Goal: Information Seeking & Learning: Learn about a topic

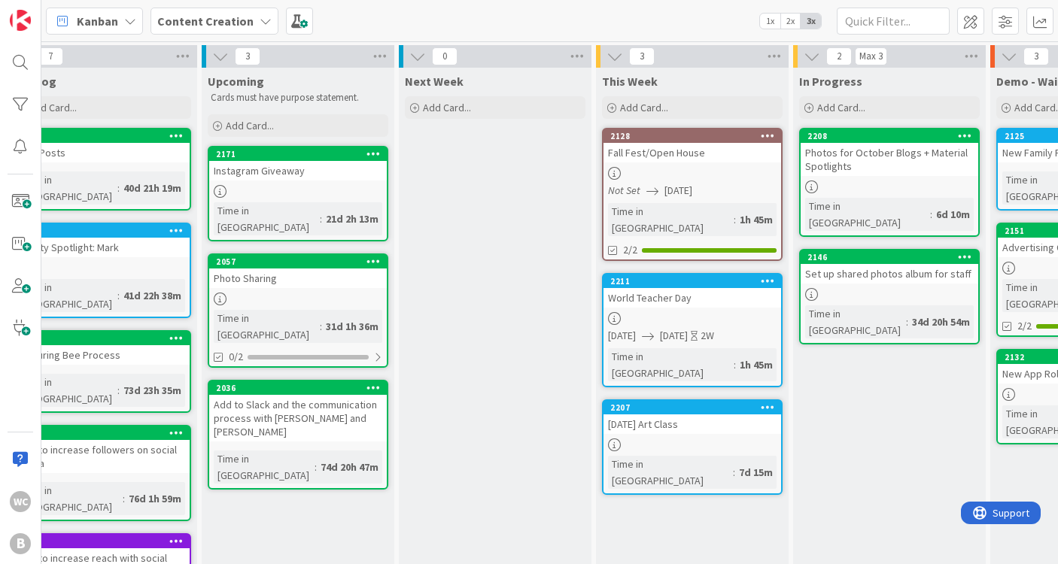
scroll to position [0, 33]
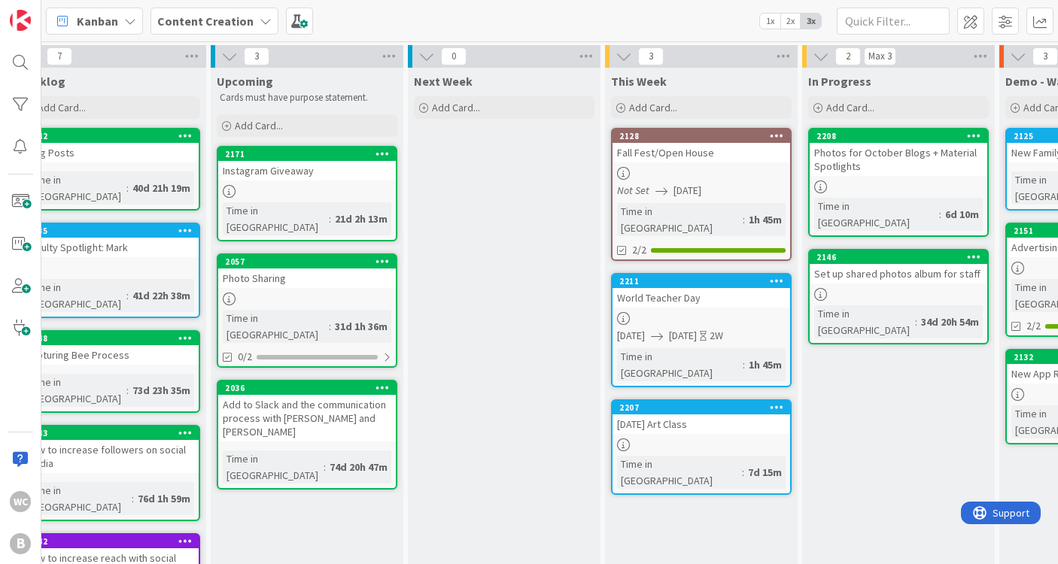
click at [284, 195] on div at bounding box center [307, 191] width 178 height 13
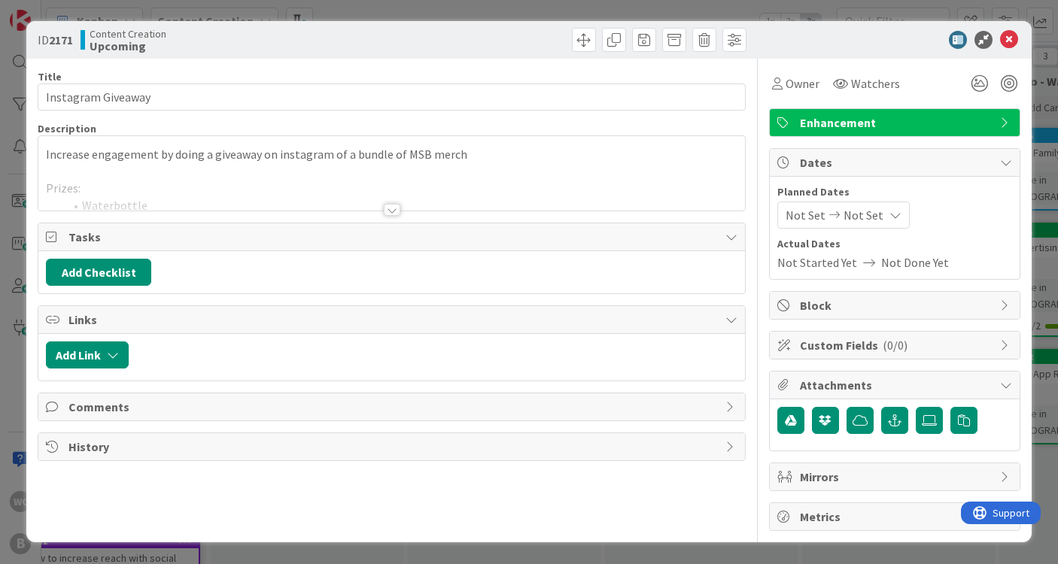
click at [392, 202] on div at bounding box center [391, 191] width 707 height 38
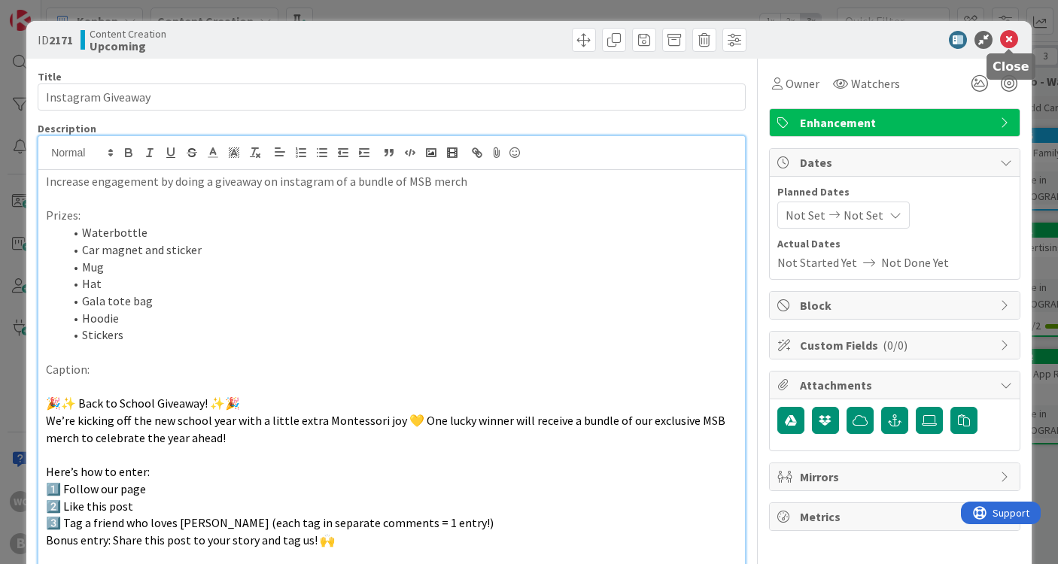
click at [1011, 40] on icon at bounding box center [1009, 40] width 18 height 18
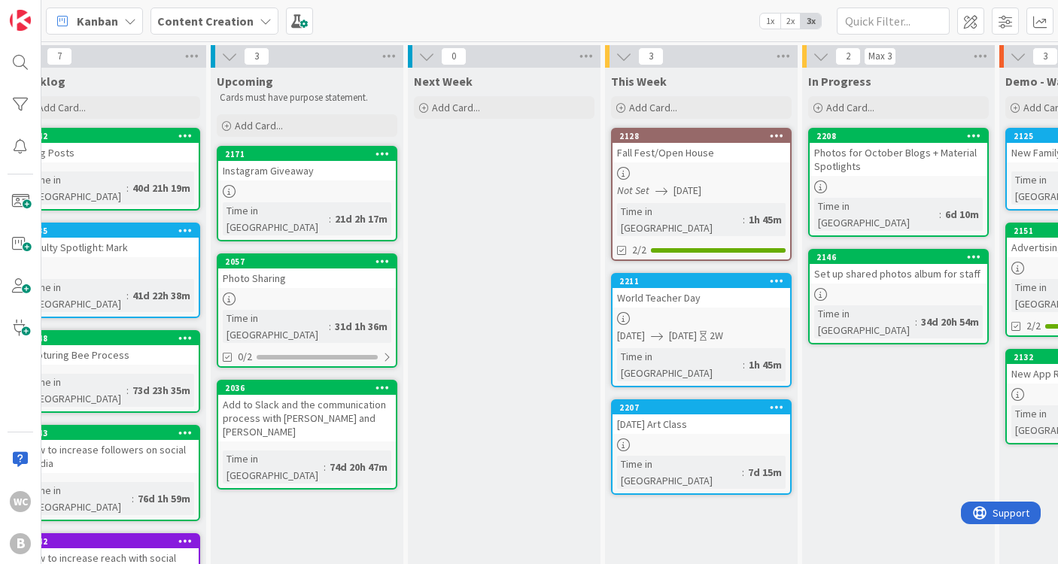
click at [317, 179] on div "Instagram Giveaway" at bounding box center [307, 171] width 178 height 20
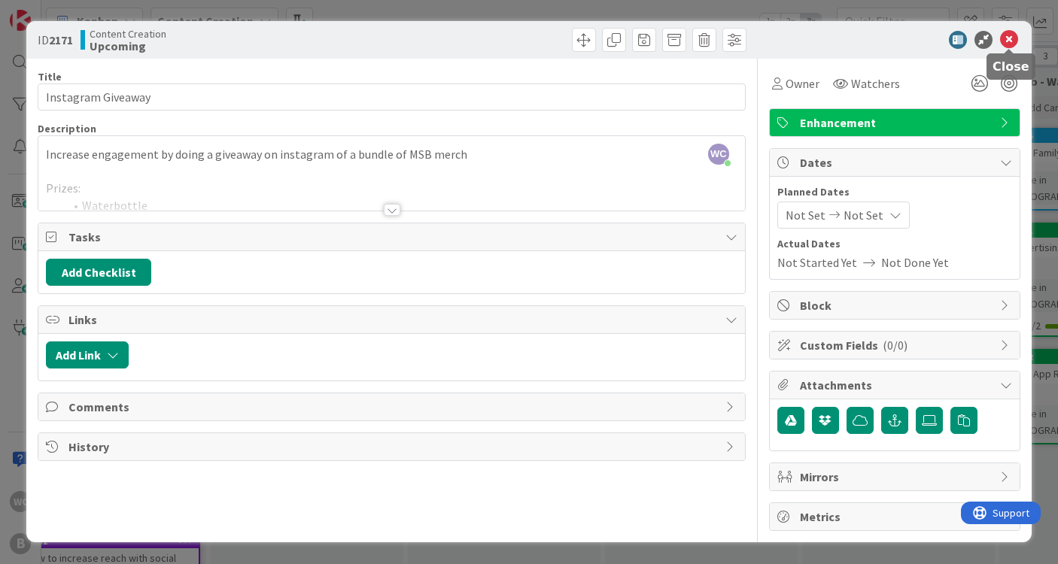
click at [1007, 38] on icon at bounding box center [1009, 40] width 18 height 18
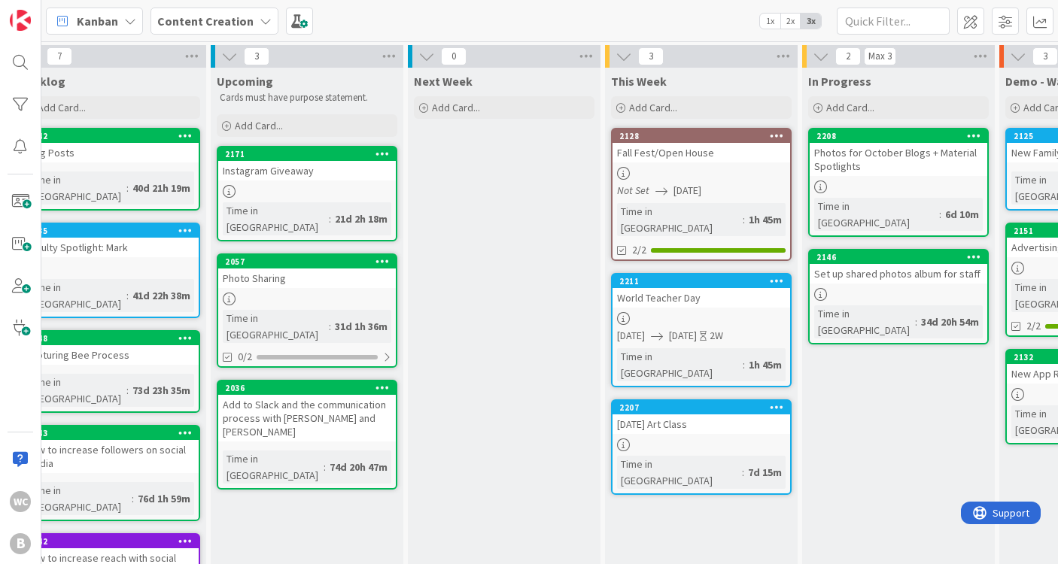
click at [349, 190] on div at bounding box center [307, 191] width 178 height 13
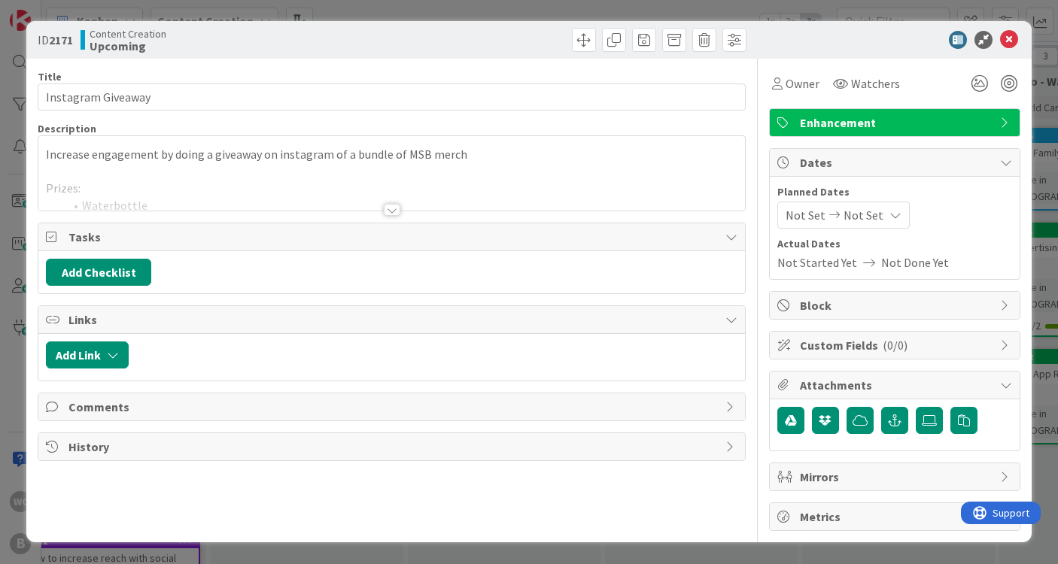
click at [329, 198] on div at bounding box center [391, 191] width 707 height 38
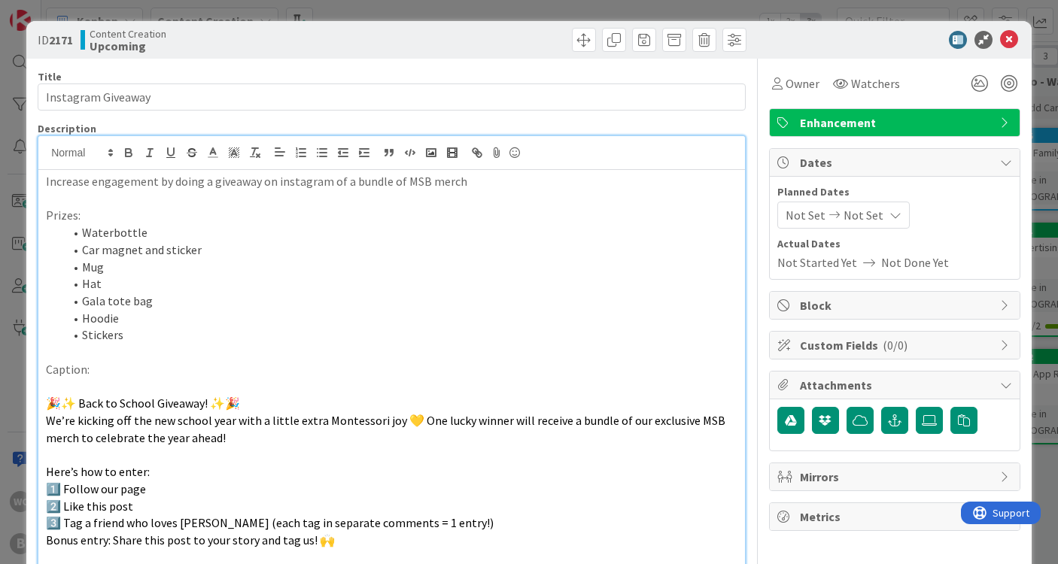
click at [48, 200] on p at bounding box center [392, 198] width 692 height 17
click at [46, 186] on p "Increase engagement by doing a giveaway on instagram of a bundle of MSB merch" at bounding box center [392, 181] width 692 height 17
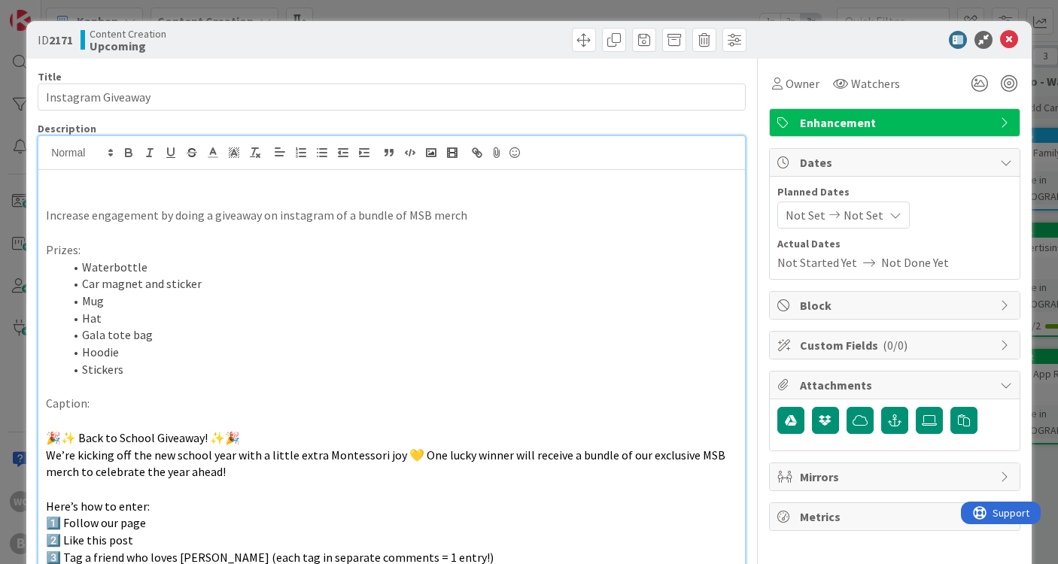
click at [46, 186] on p at bounding box center [392, 181] width 692 height 17
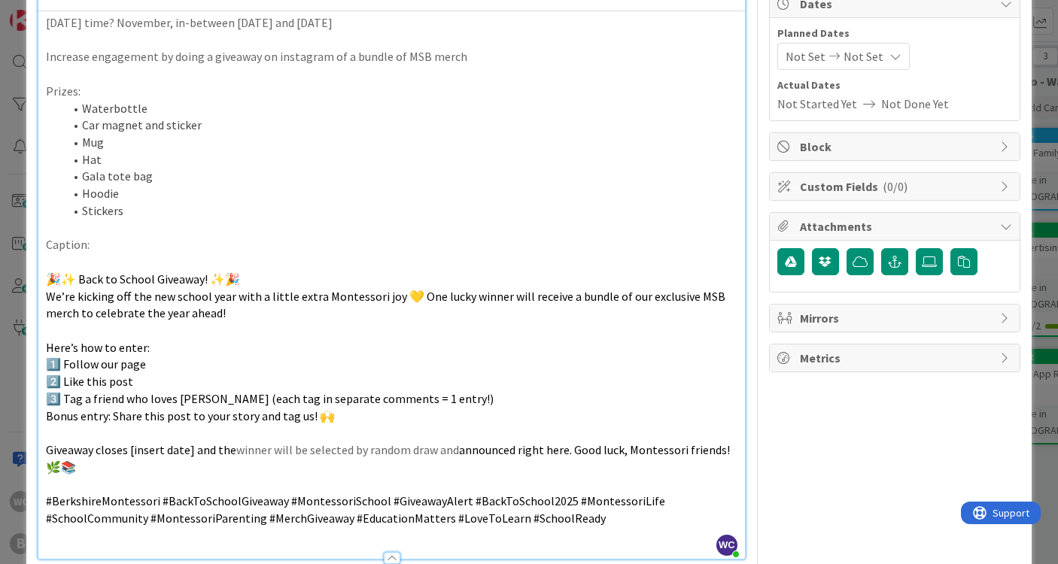
scroll to position [161, 0]
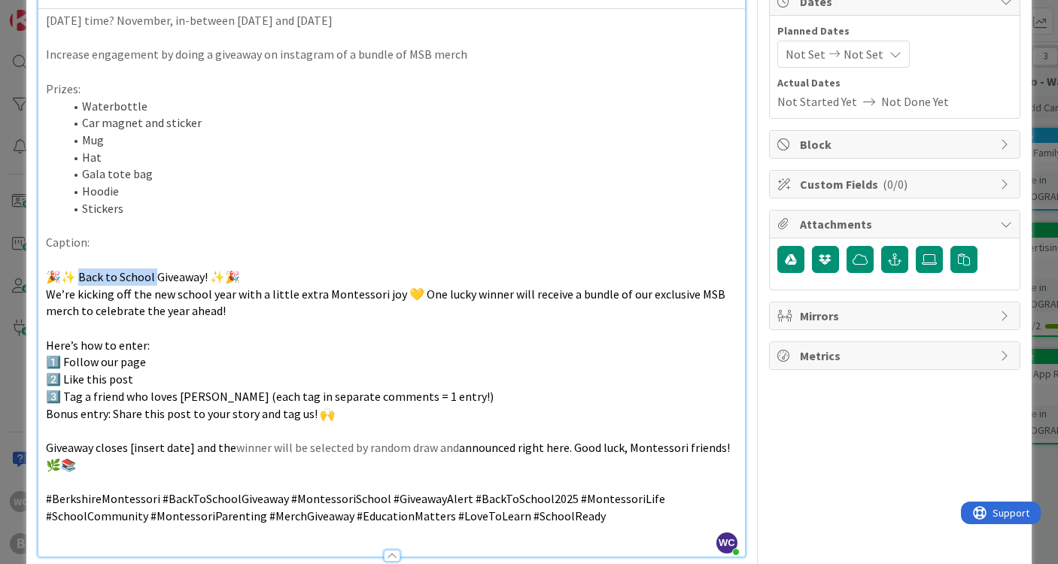
drag, startPoint x: 156, startPoint y: 269, endPoint x: 83, endPoint y: 268, distance: 73.0
click at [83, 269] on span "🎉✨ Back to School Giveaway! ✨🎉" at bounding box center [143, 276] width 194 height 15
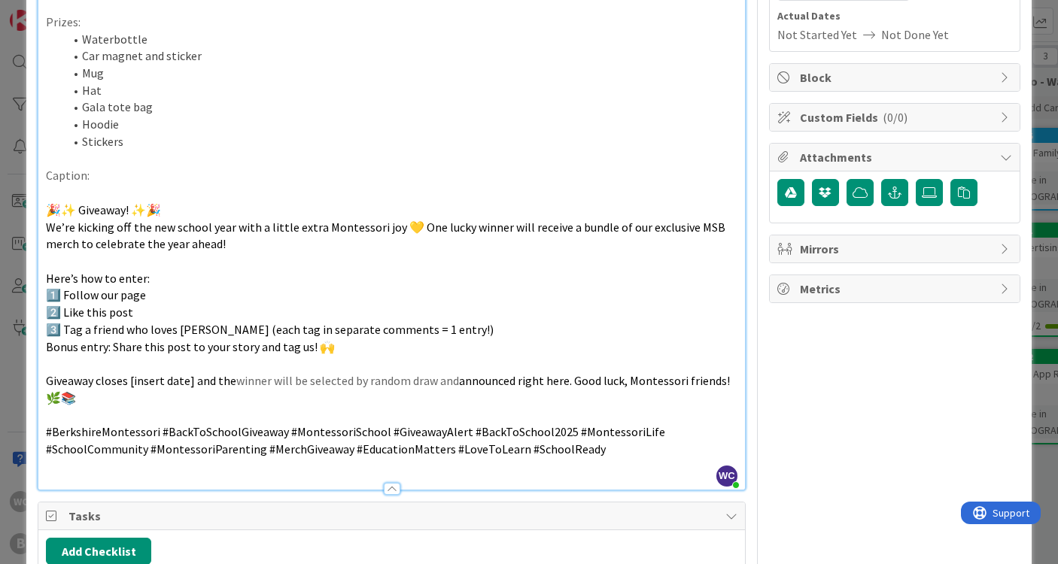
scroll to position [230, 0]
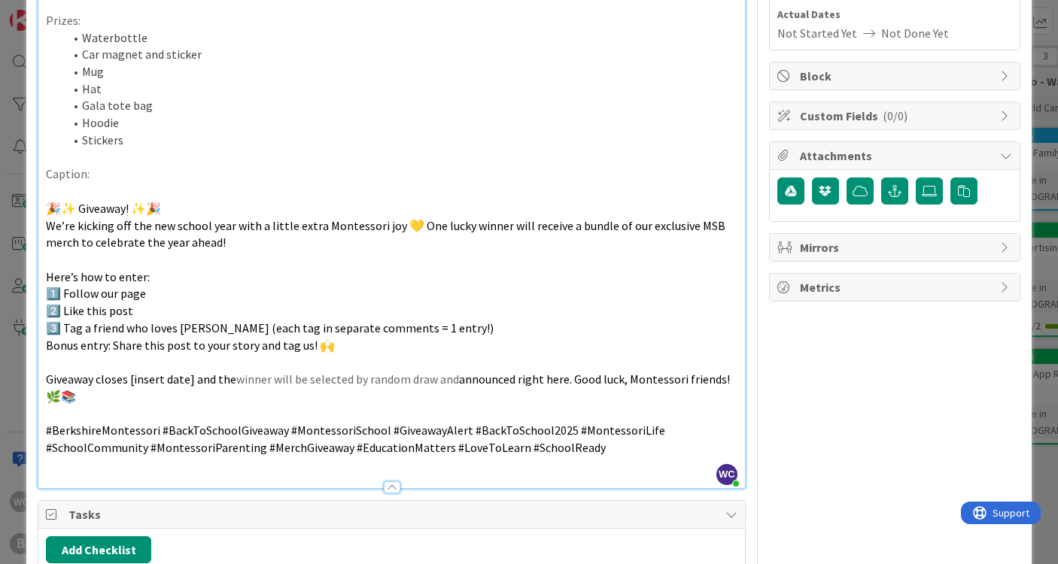
click at [242, 228] on p "We’re kicking off the new school year with a little extra Montessori joy 💛 One …" at bounding box center [392, 234] width 692 height 34
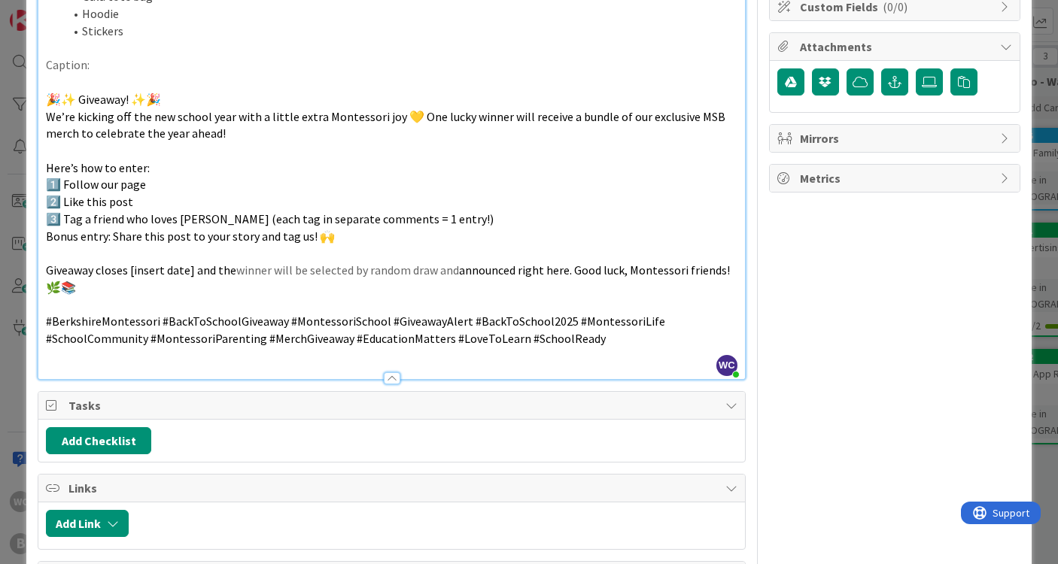
scroll to position [344, 0]
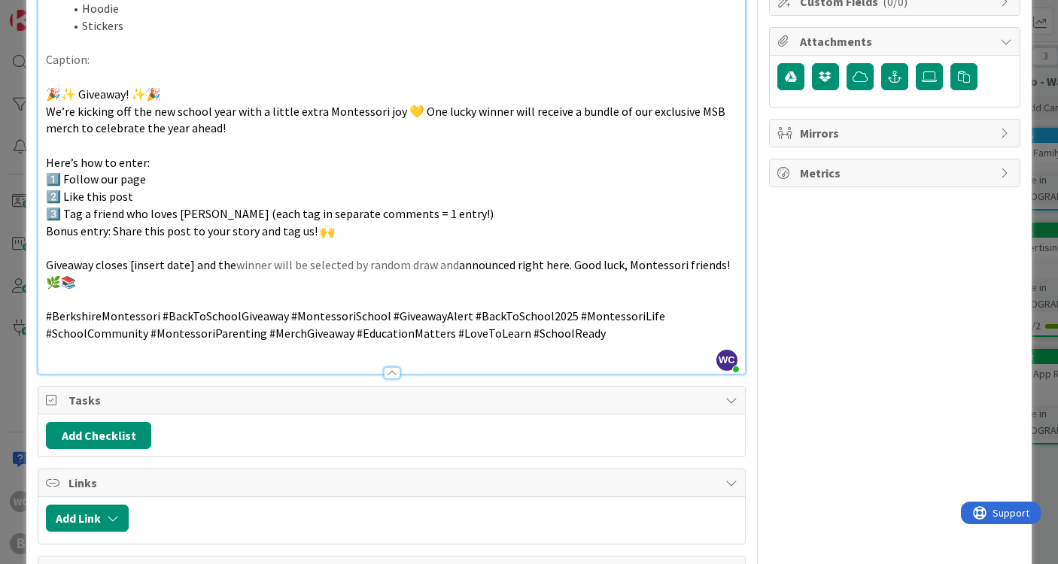
click at [63, 269] on span "announced right here. Good luck, Montessori friends! 🌿📚" at bounding box center [389, 273] width 686 height 32
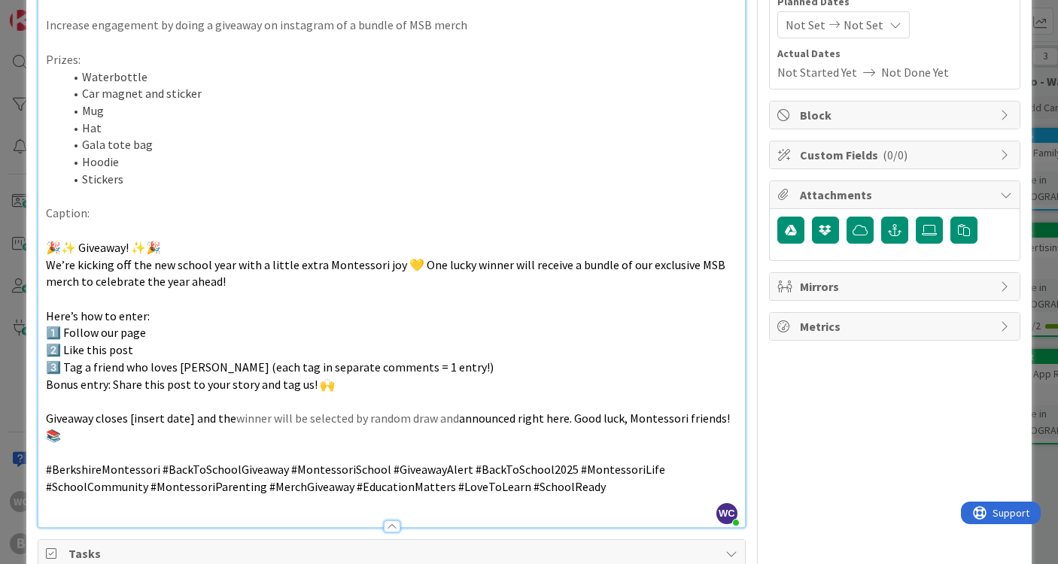
click at [220, 192] on p at bounding box center [392, 196] width 692 height 17
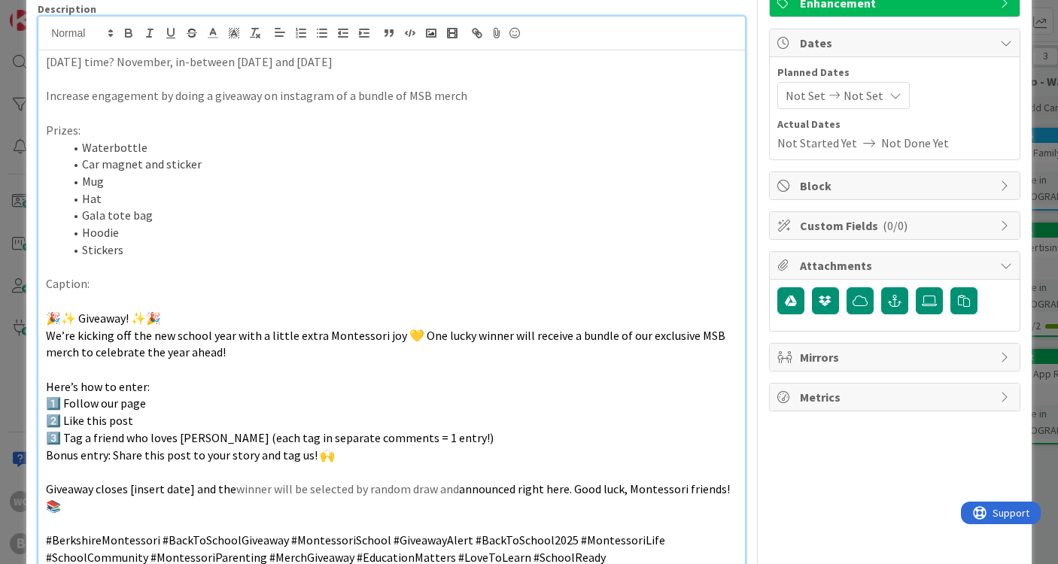
scroll to position [123, 0]
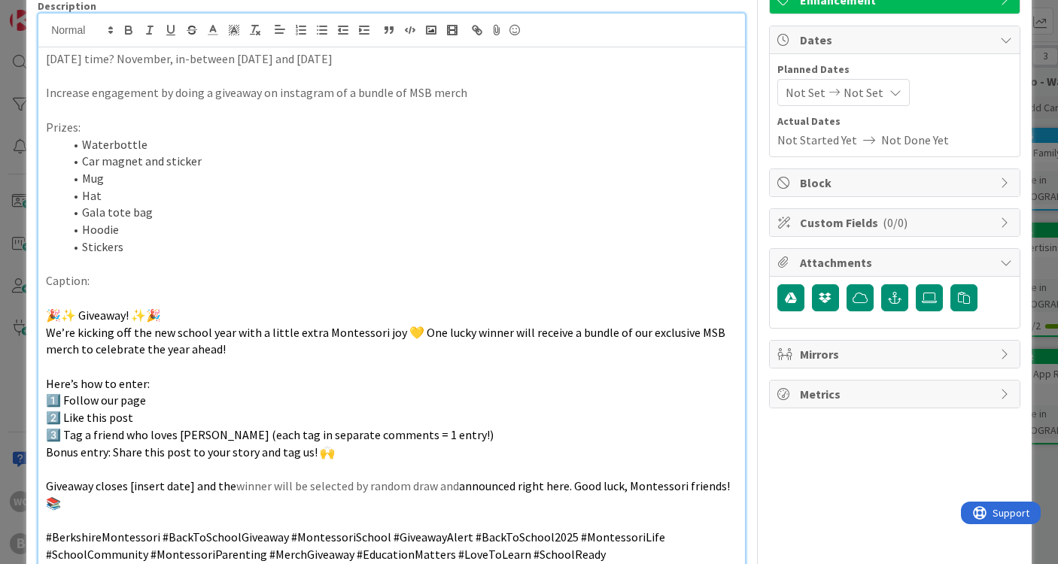
click at [129, 244] on li "Stickers" at bounding box center [400, 247] width 673 height 17
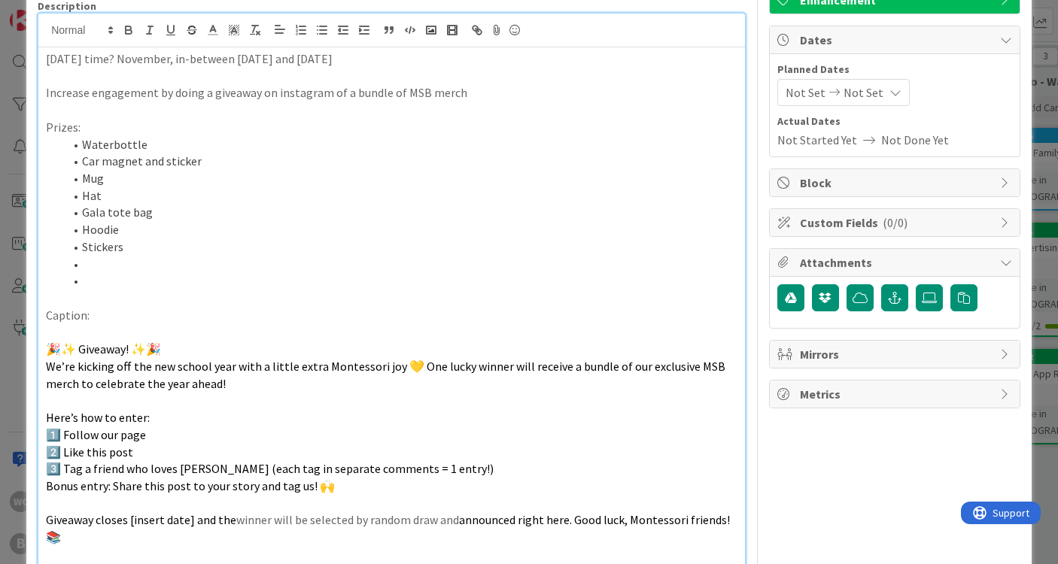
click at [81, 190] on li "Hat" at bounding box center [400, 195] width 673 height 17
click at [99, 257] on li at bounding box center [400, 264] width 673 height 17
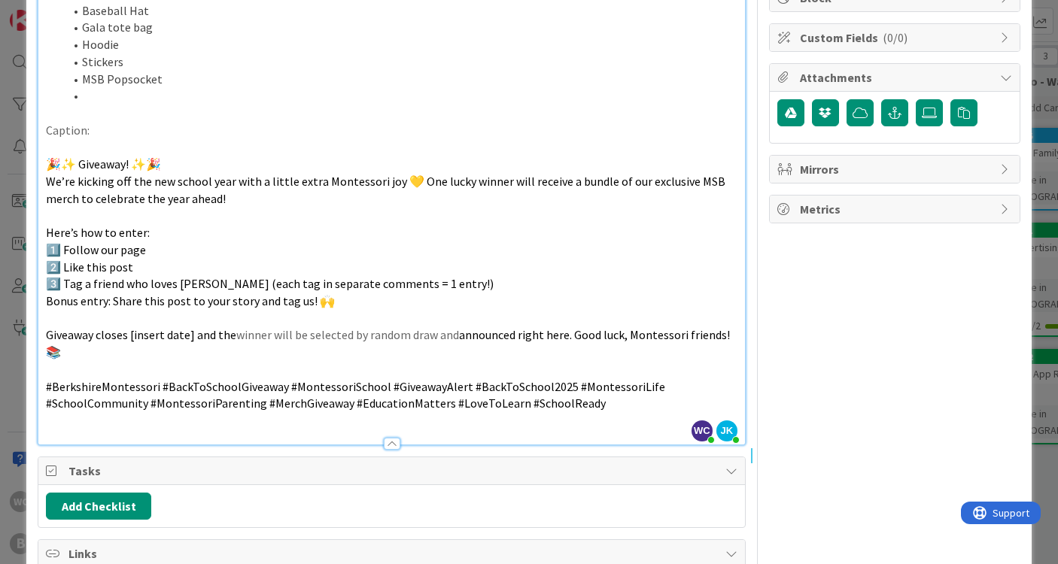
scroll to position [235, 0]
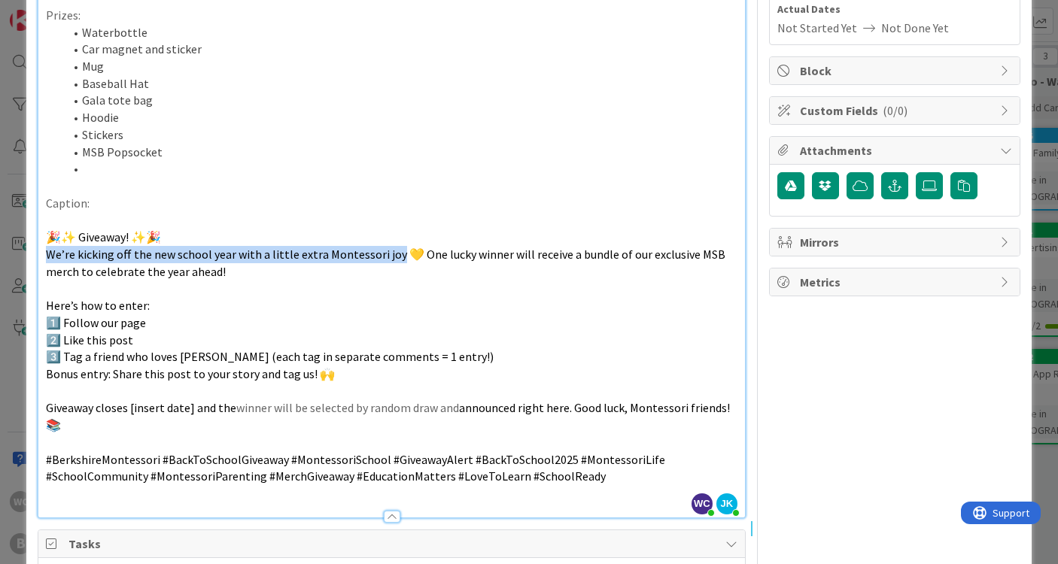
drag, startPoint x: 43, startPoint y: 246, endPoint x: 391, endPoint y: 248, distance: 348.4
click at [391, 247] on div "[DATE] time? November, in-between [DATE] and [DATE] Increase engagement by doin…" at bounding box center [391, 226] width 707 height 582
click at [366, 266] on p "We’re kicking off the new school year with a little extra Montessori joy 💛 One …" at bounding box center [392, 263] width 692 height 34
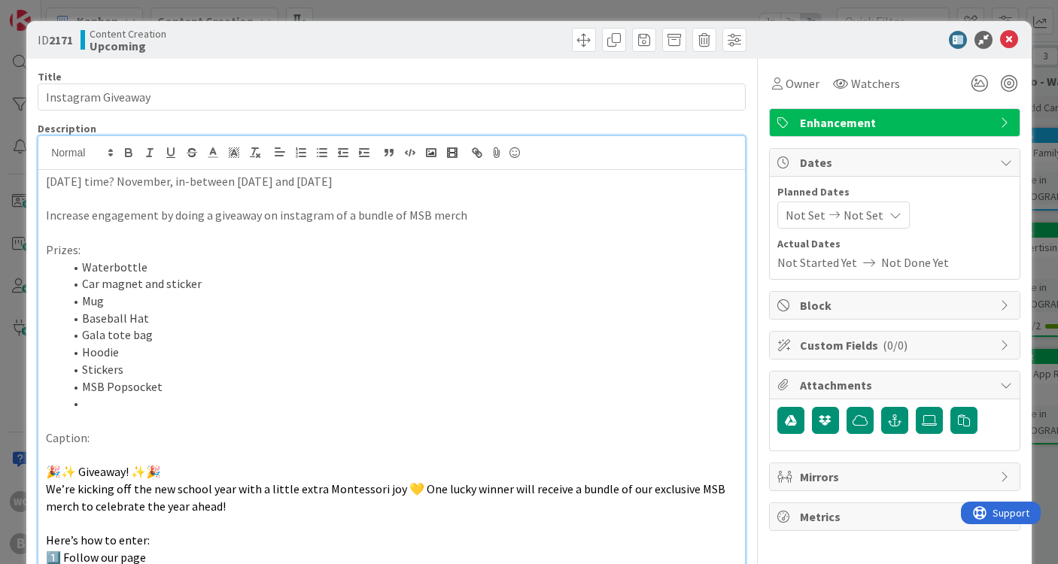
scroll to position [0, 0]
drag, startPoint x: 109, startPoint y: 382, endPoint x: 47, endPoint y: 382, distance: 62.5
click at [47, 382] on ol "Waterbottle Car magnet and sticker Mug Baseball Hat Gala tote bag Hoodie Sticke…" at bounding box center [392, 336] width 692 height 154
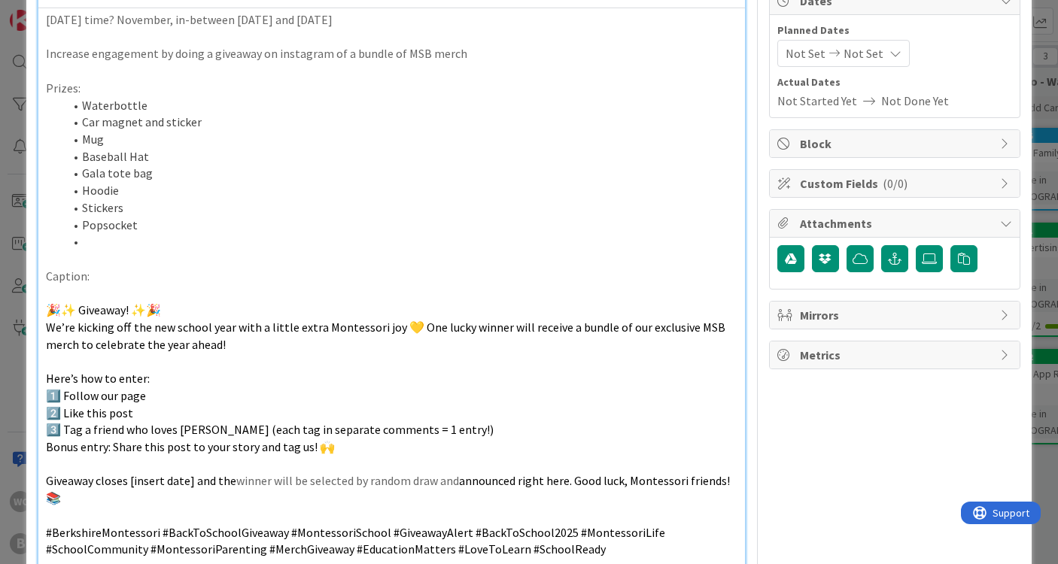
scroll to position [160, 0]
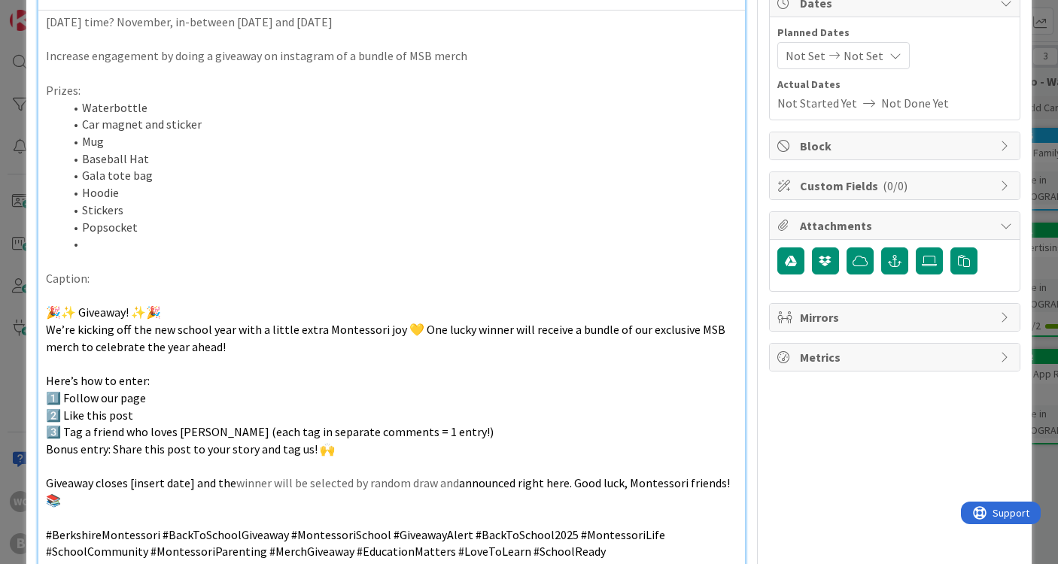
click at [1046, 46] on div "ID 2171 Content Creation Upcoming Title 18 / 128 Instagram Giveaway Description…" at bounding box center [529, 282] width 1058 height 564
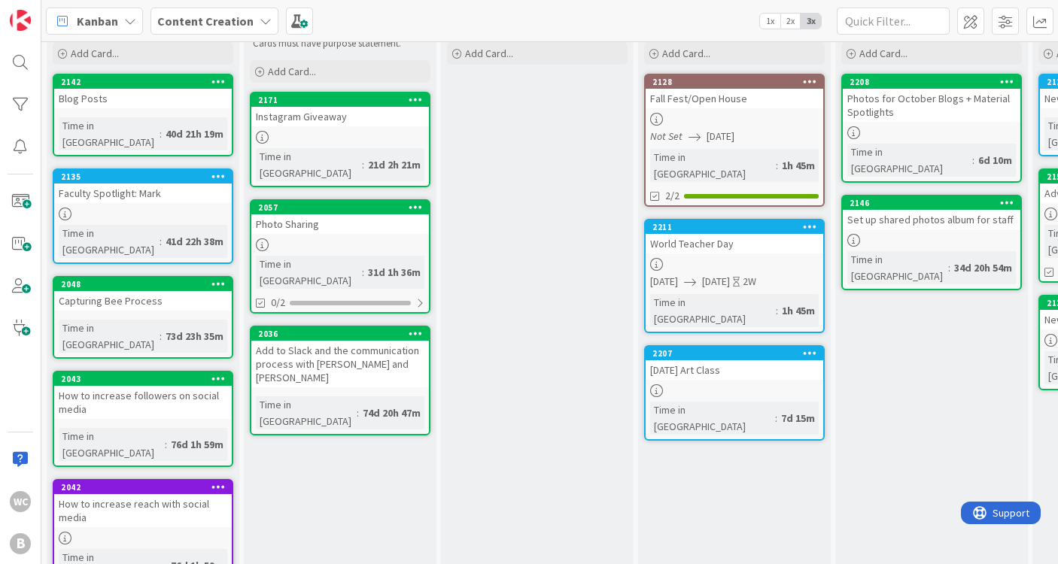
scroll to position [55, 0]
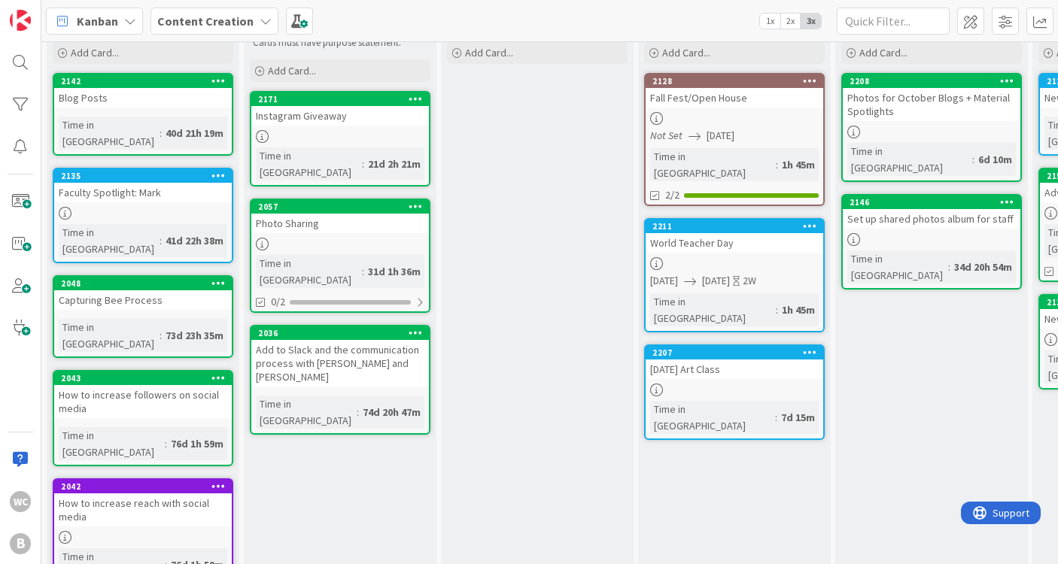
click at [122, 290] on div "Capturing Bee Process" at bounding box center [143, 300] width 178 height 20
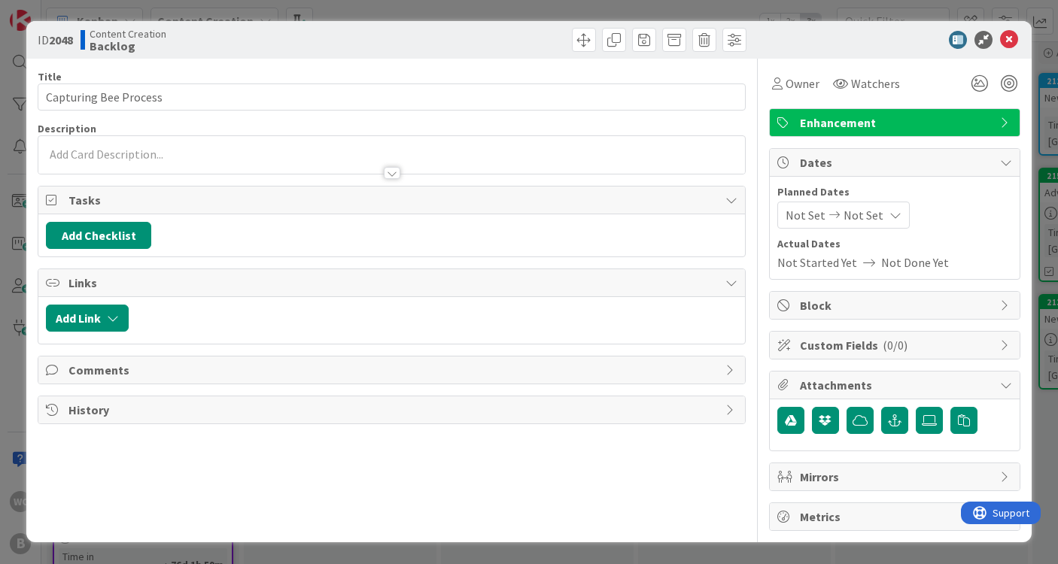
click at [143, 154] on div at bounding box center [391, 155] width 707 height 38
